Goal: Navigation & Orientation: Find specific page/section

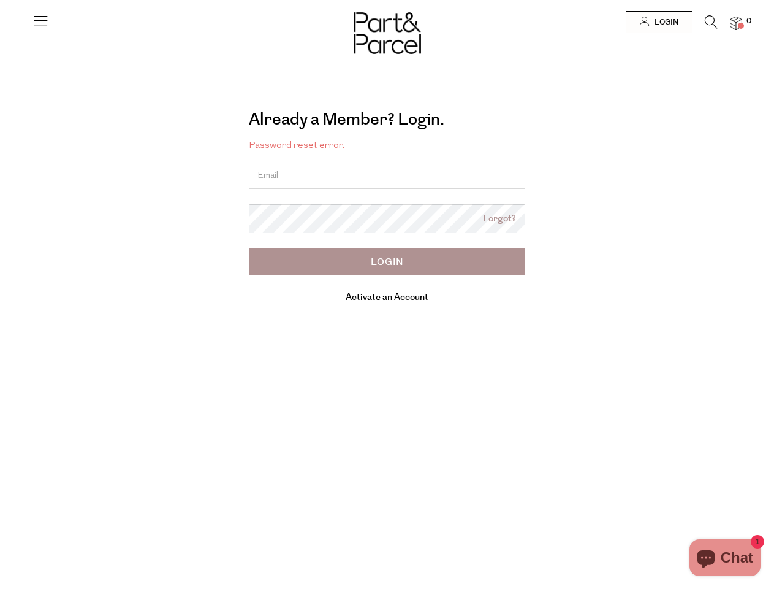
click at [40, 25] on icon at bounding box center [40, 20] width 17 height 17
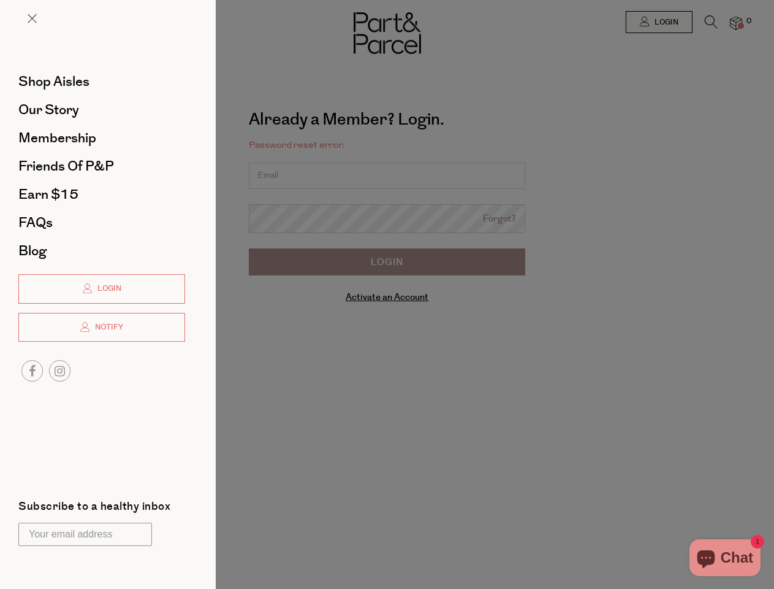
click at [659, 22] on div at bounding box center [387, 294] width 774 height 589
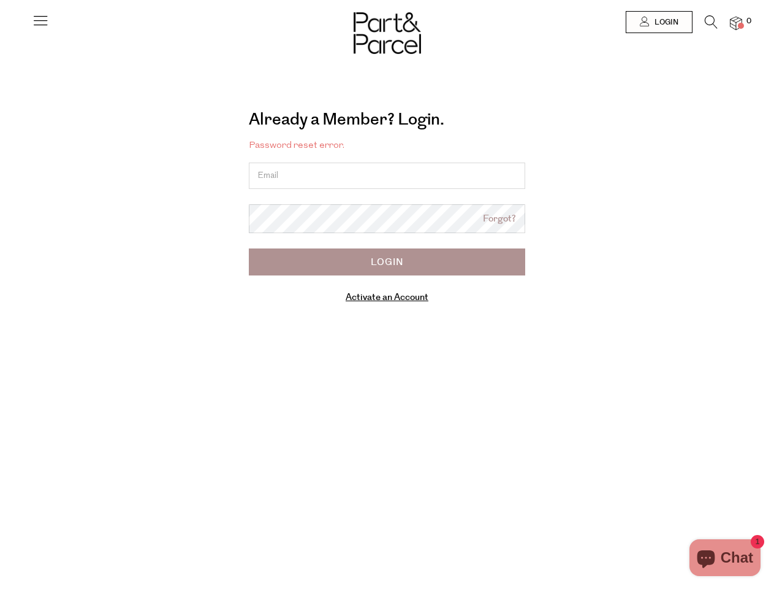
click at [711, 25] on icon at bounding box center [711, 21] width 13 height 13
click at [736, 23] on div "Search" at bounding box center [387, 294] width 717 height 589
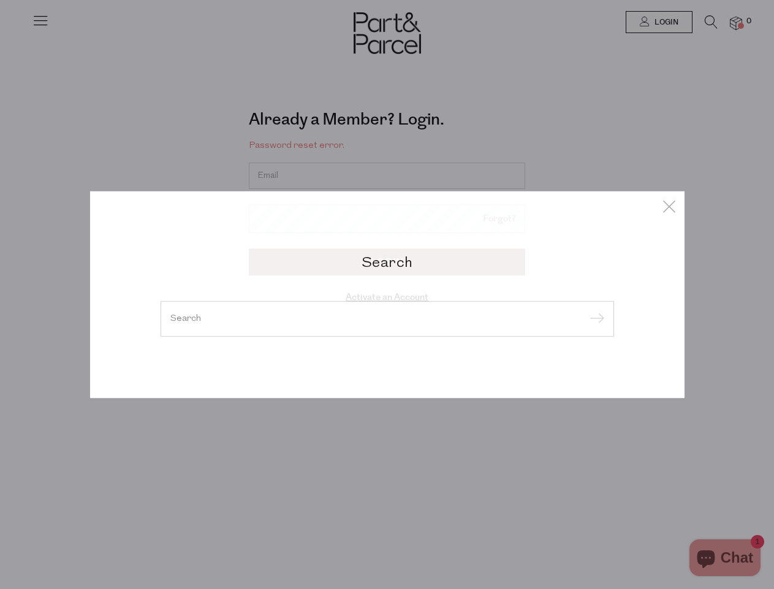
click at [0, 294] on div "Search" at bounding box center [387, 294] width 774 height 589
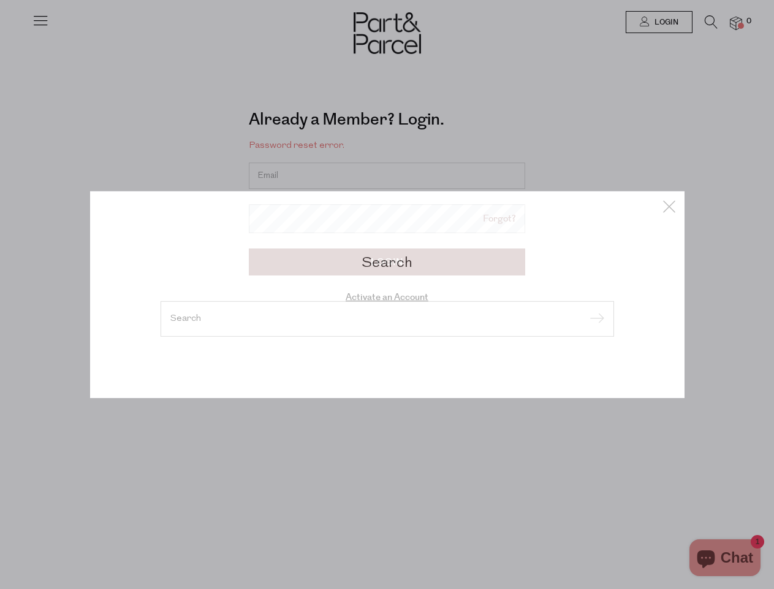
click at [0, 30] on div "Search" at bounding box center [387, 294] width 774 height 589
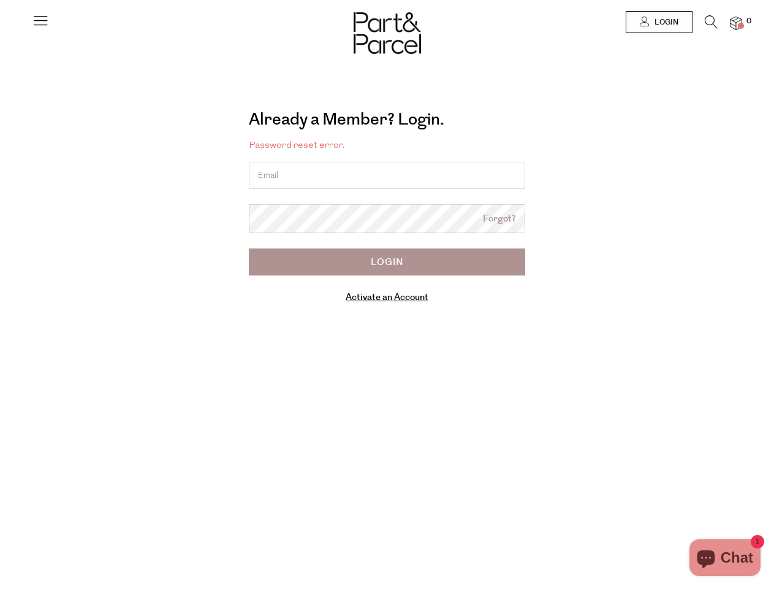
click at [0, 155] on body "Ready to stock up? Close No items in your parcel. Loading Join to Save on this …" at bounding box center [387, 399] width 774 height 799
click at [0, 294] on body "Ready to stock up? Close No items in your parcel. Loading Join to Save on this …" at bounding box center [387, 399] width 774 height 799
click at [0, 28] on div at bounding box center [387, 22] width 774 height 44
click at [0, 20] on div at bounding box center [387, 22] width 774 height 44
